Goal: Use online tool/utility: Use online tool/utility

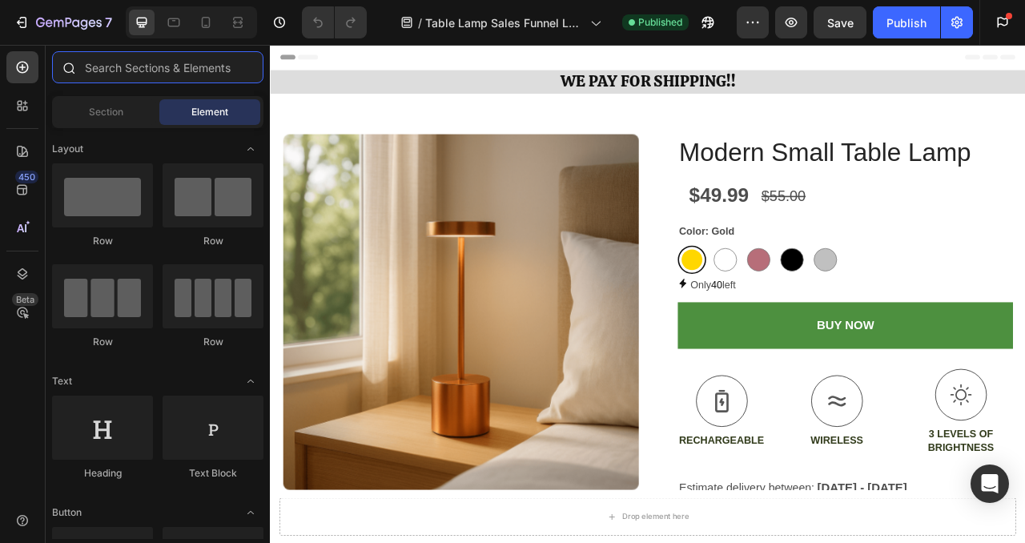
click at [182, 56] on input "text" at bounding box center [157, 67] width 211 height 32
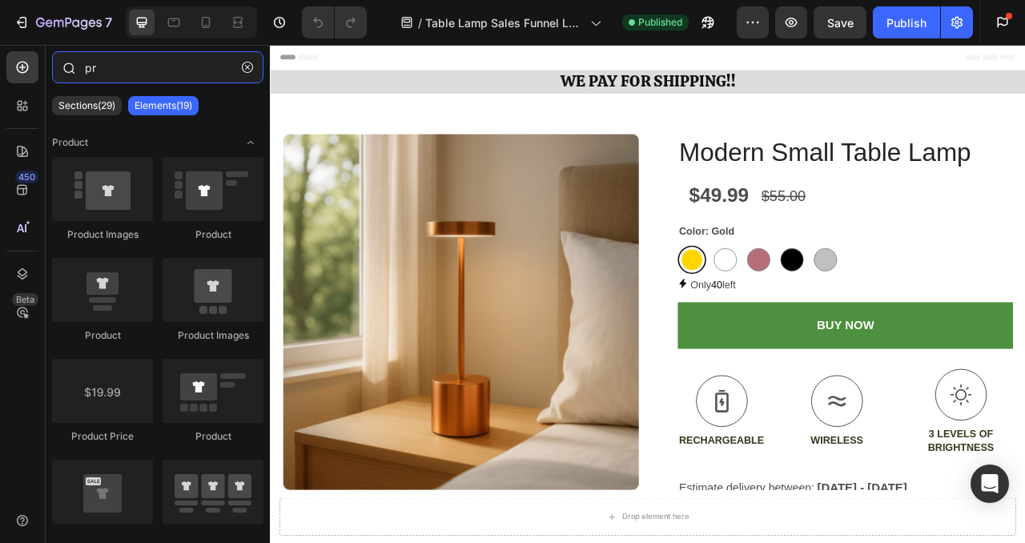
type input "p"
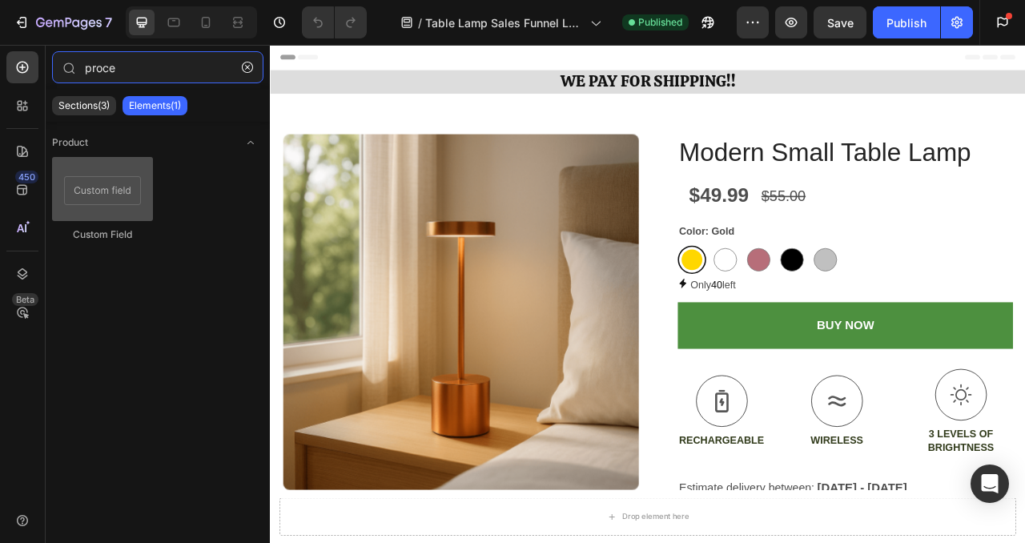
type input "proce"
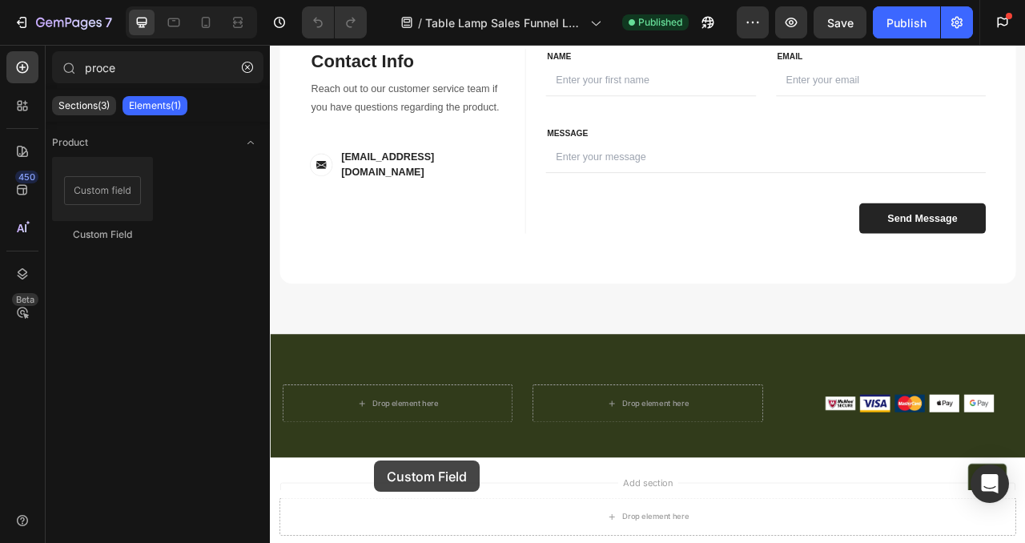
scroll to position [2258, 0]
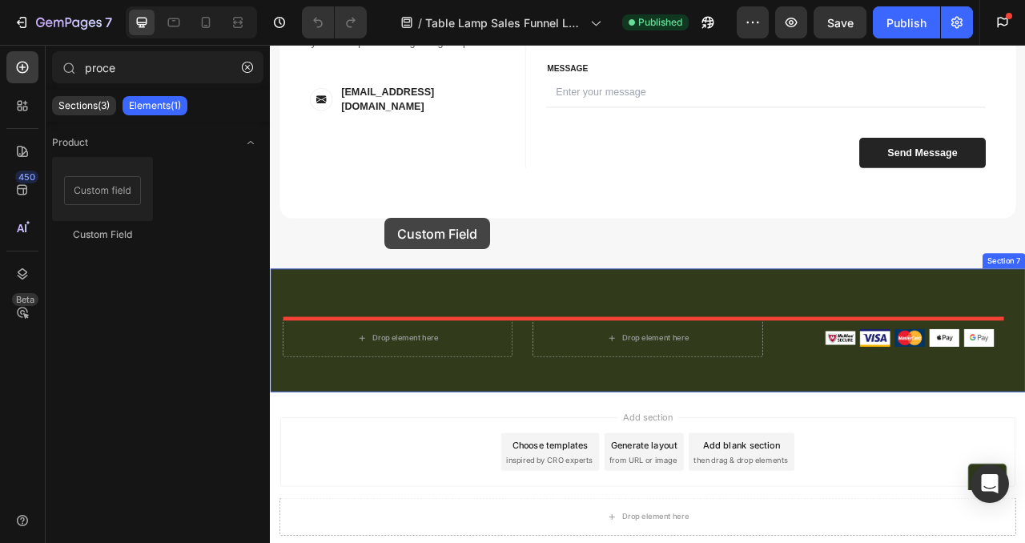
drag, startPoint x: 383, startPoint y: 208, endPoint x: 416, endPoint y: 265, distance: 65.7
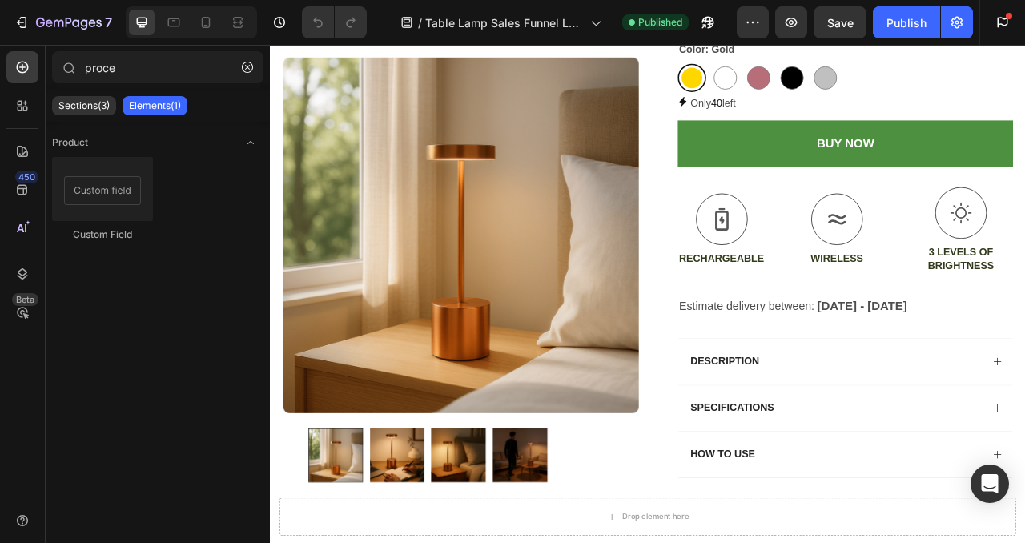
scroll to position [0, 0]
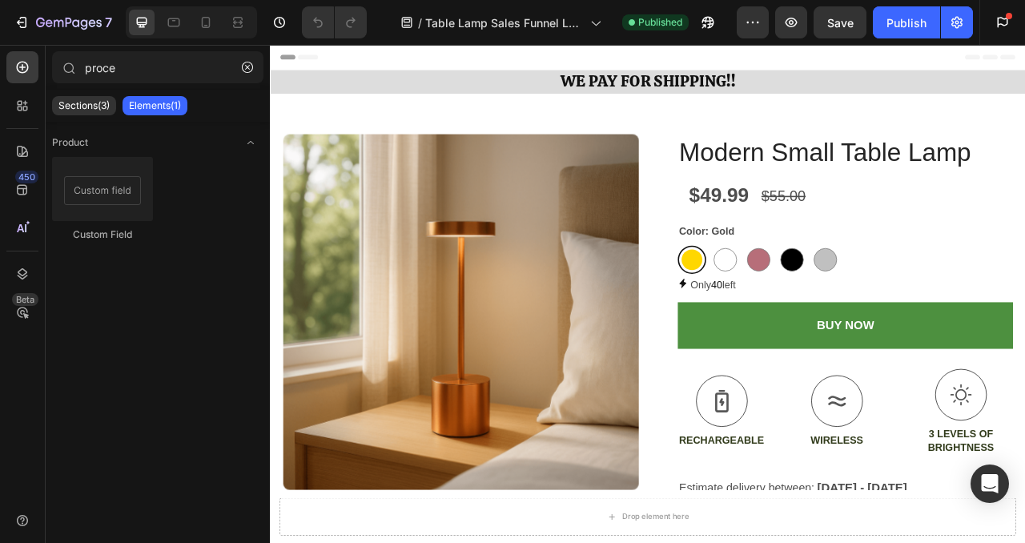
drag, startPoint x: 1225, startPoint y: 129, endPoint x: 1294, endPoint y: 62, distance: 96.9
click at [248, 63] on icon "button" at bounding box center [247, 67] width 11 height 11
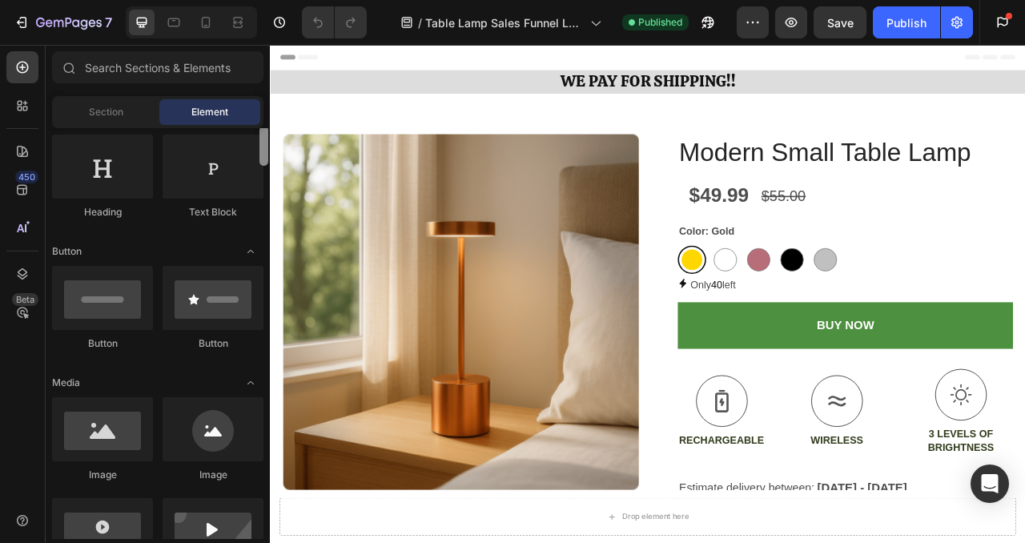
scroll to position [310, 0]
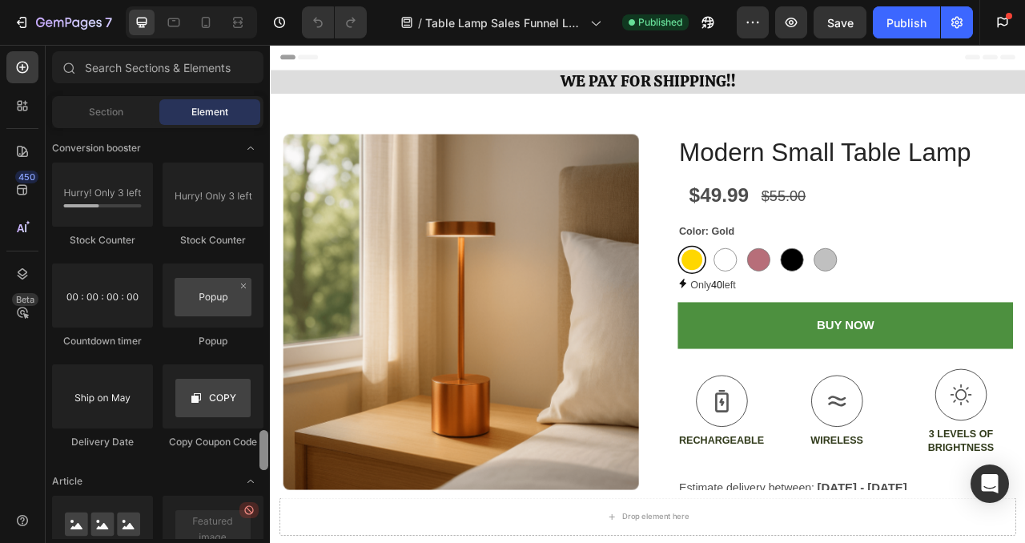
drag, startPoint x: 263, startPoint y: 159, endPoint x: 208, endPoint y: 462, distance: 308.4
click at [208, 462] on div "Layout Row Row Row Row Text Heading Text Block Button Button Button Media Image…" at bounding box center [158, 333] width 224 height 411
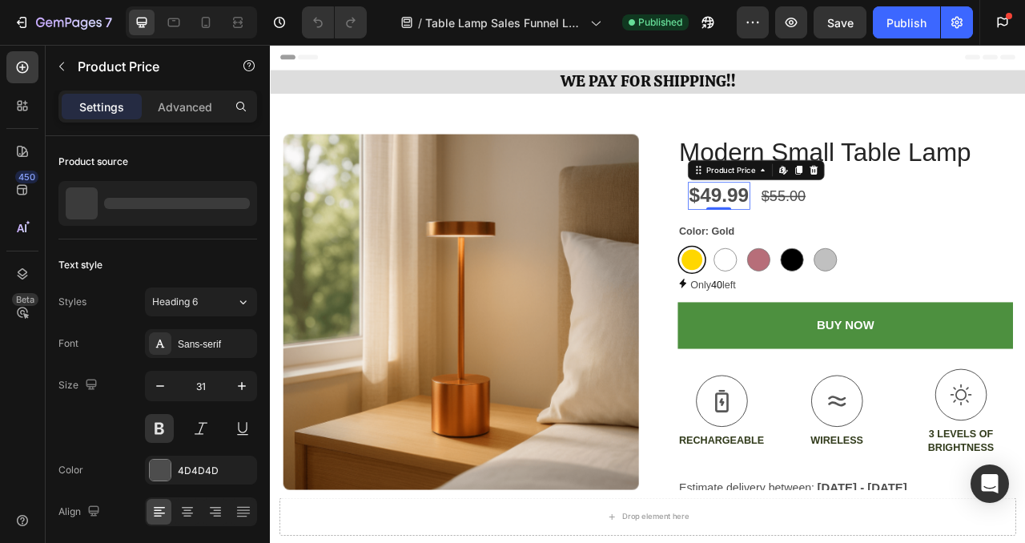
click at [867, 236] on div "$49.99" at bounding box center [840, 236] width 79 height 35
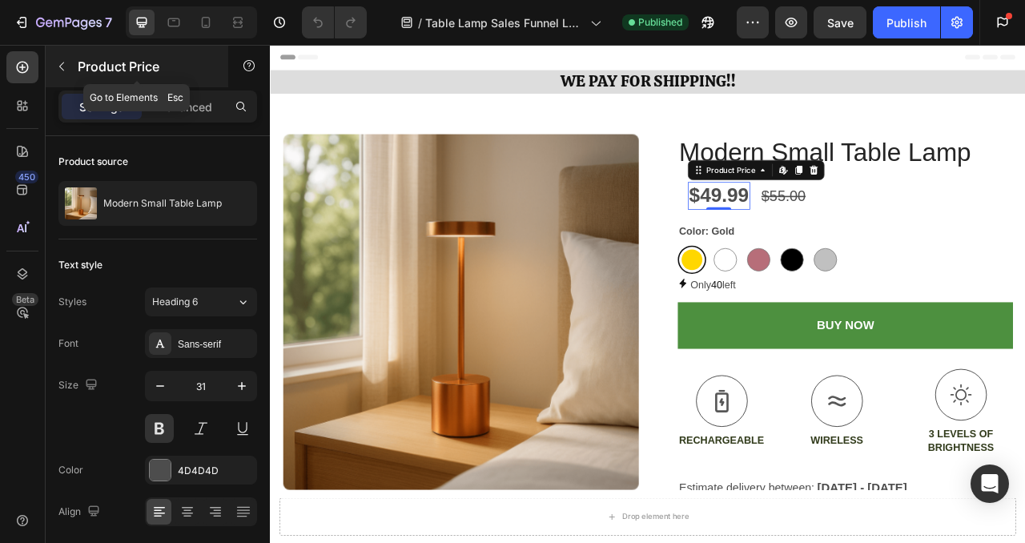
click at [57, 67] on icon "button" at bounding box center [61, 66] width 13 height 13
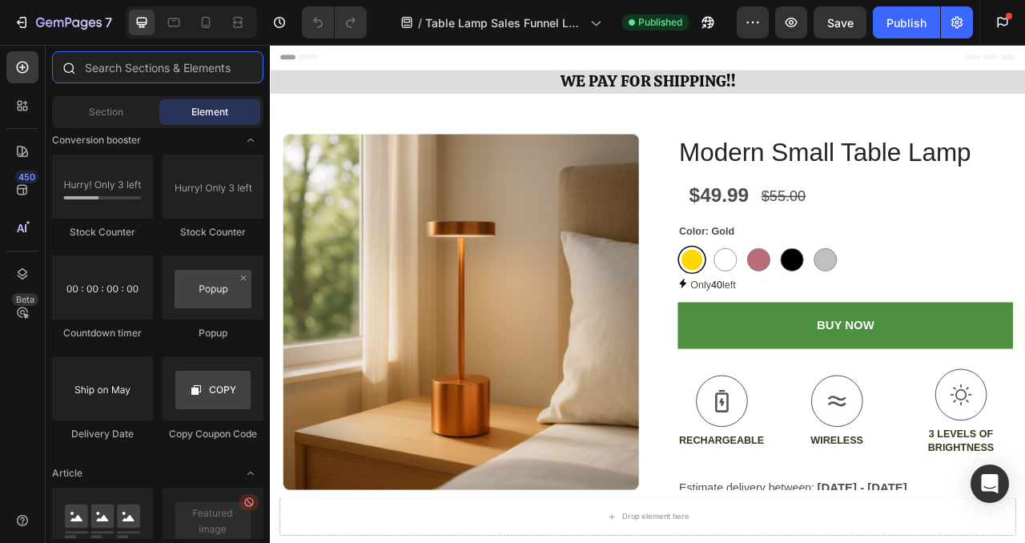
click at [224, 70] on input "text" at bounding box center [157, 67] width 211 height 32
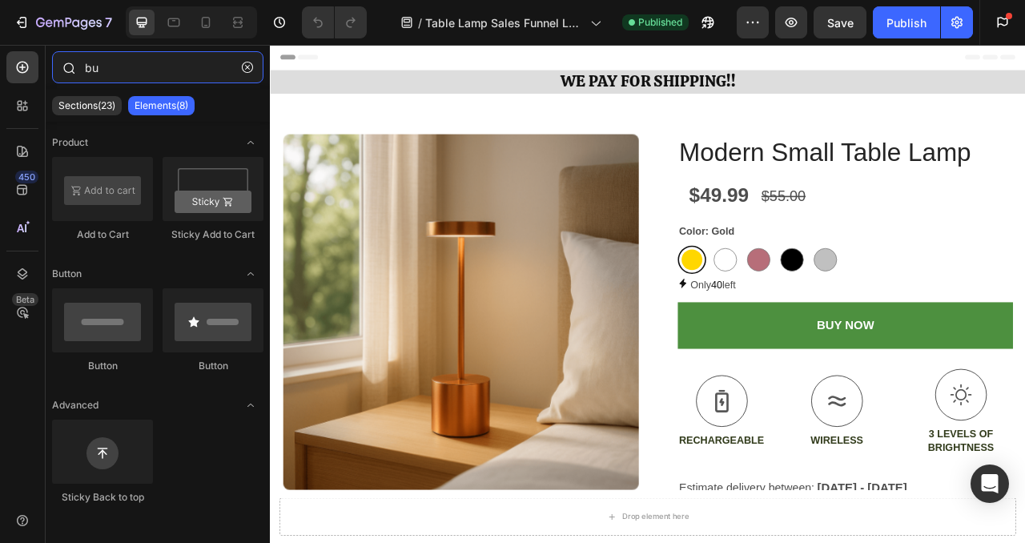
type input "b"
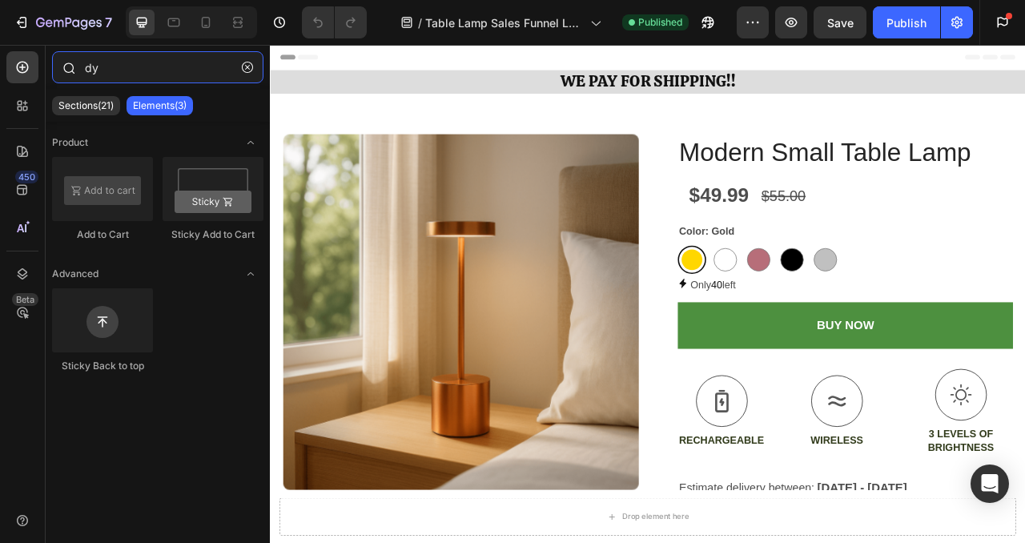
type input "d"
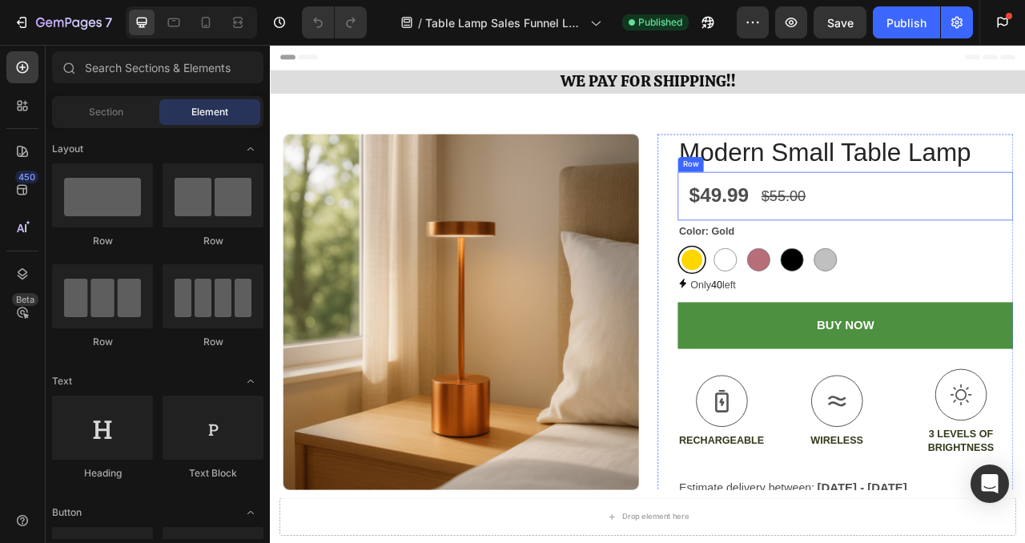
click at [1025, 247] on div "$49.99 Product Price Product Price $55.00 Compare Price Compare Price Row" at bounding box center [1001, 238] width 427 height 62
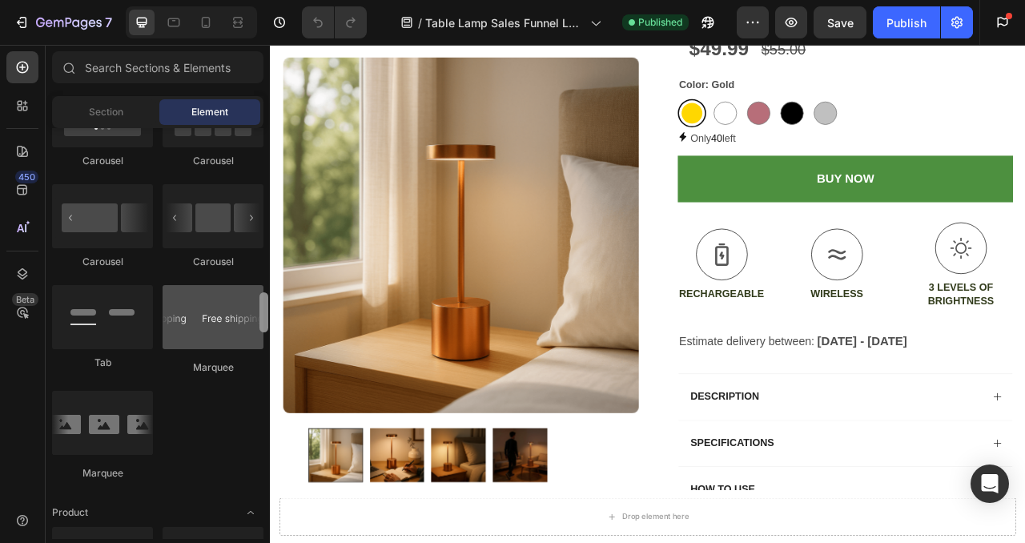
drag, startPoint x: 264, startPoint y: 146, endPoint x: 232, endPoint y: 308, distance: 165.7
click at [232, 309] on div "Layout Row Row Row Row Text Heading Text Block Button Button Button Media Image…" at bounding box center [158, 333] width 224 height 411
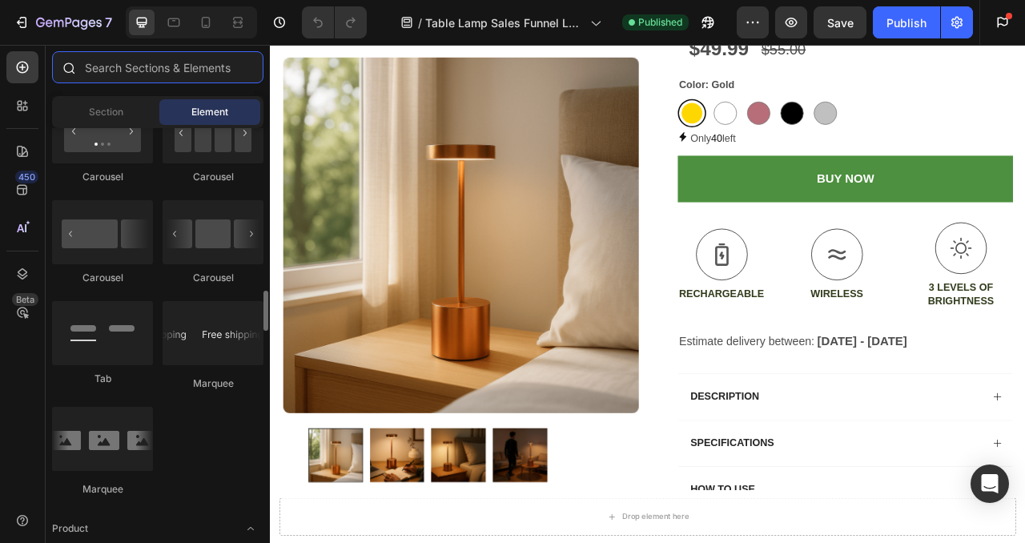
click at [214, 68] on input "text" at bounding box center [157, 67] width 211 height 32
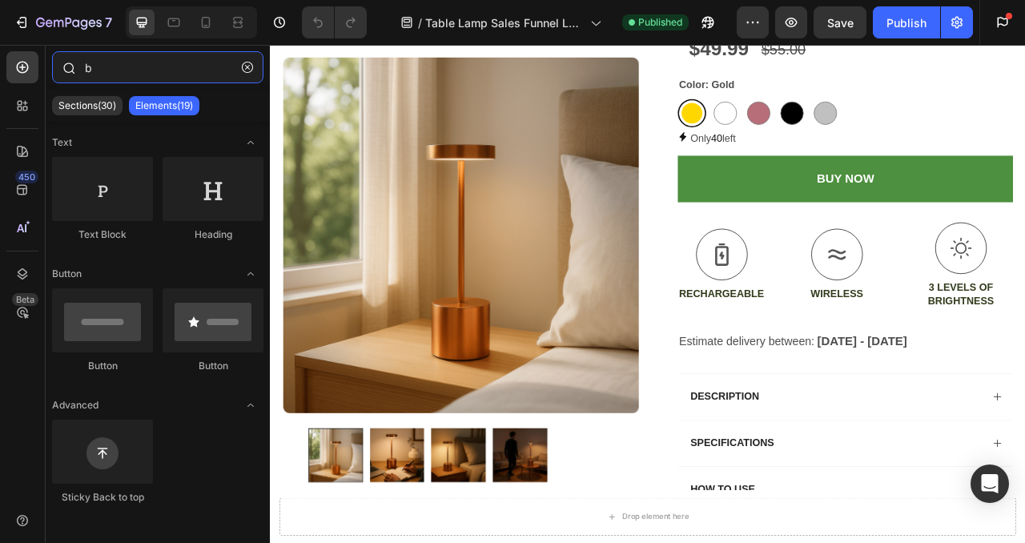
type input "bu"
